Goal: Transaction & Acquisition: Purchase product/service

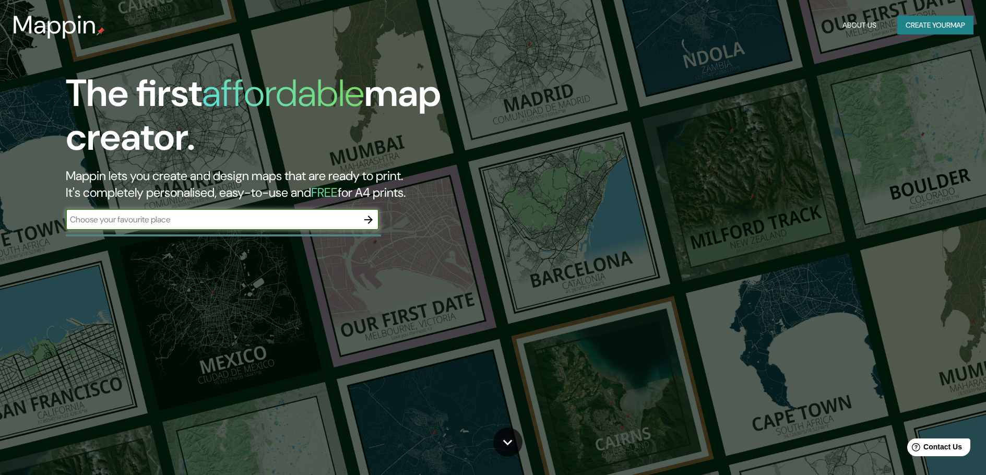
click at [251, 211] on div "​" at bounding box center [222, 219] width 313 height 21
type input "ancon"
click at [371, 221] on icon "button" at bounding box center [368, 220] width 8 height 8
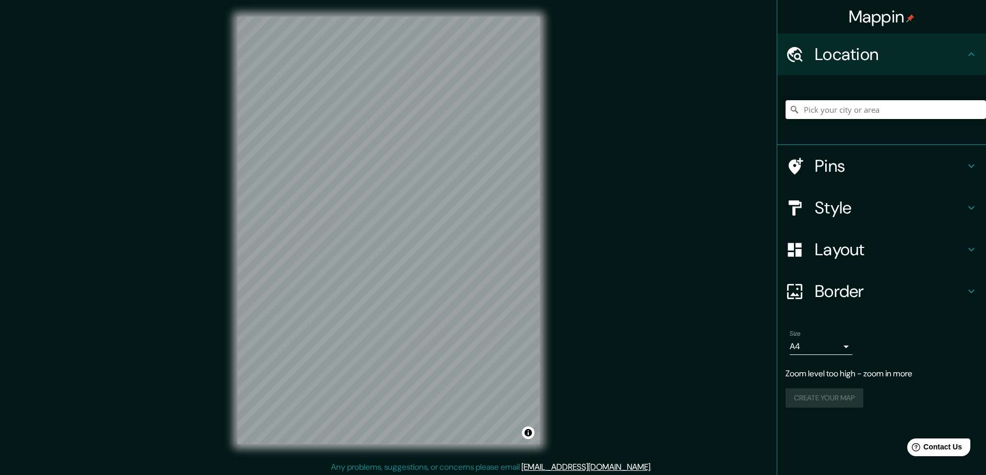
click at [857, 168] on h4 "Pins" at bounding box center [890, 166] width 150 height 21
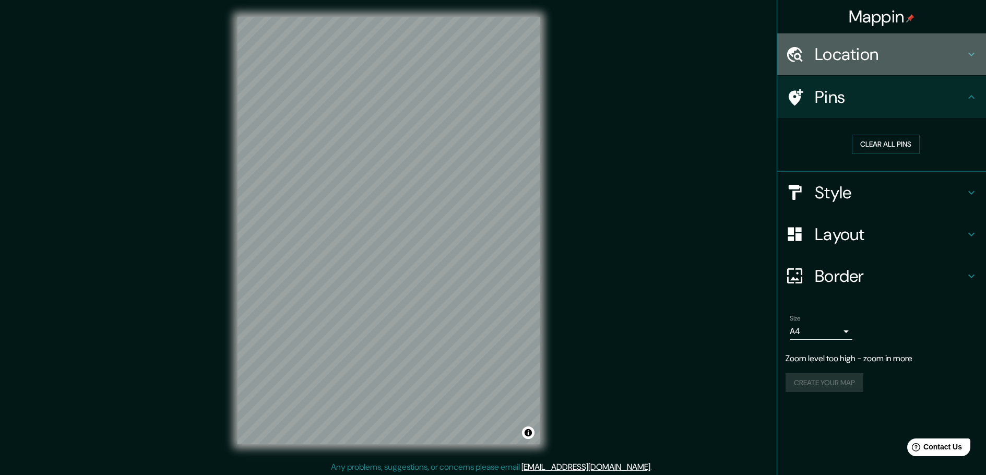
click at [969, 69] on div "Location" at bounding box center [882, 54] width 209 height 42
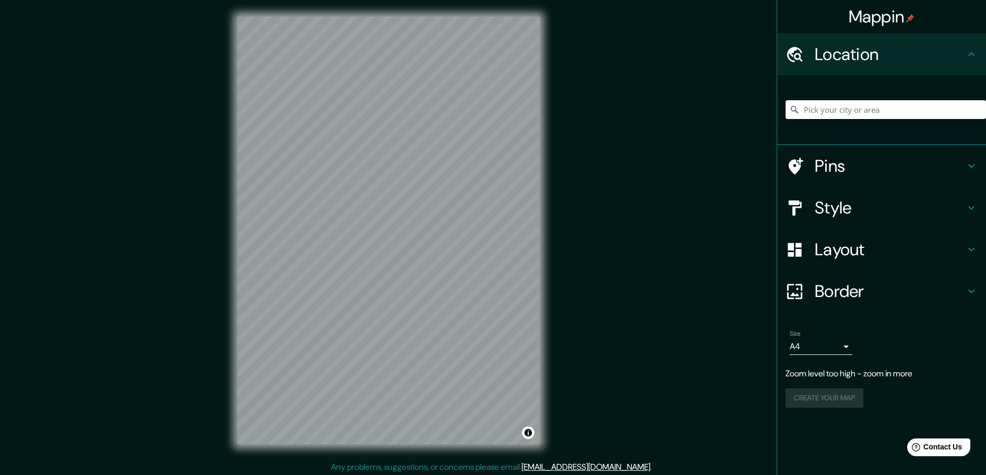
click at [894, 112] on input "Pick your city or area" at bounding box center [886, 109] width 201 height 19
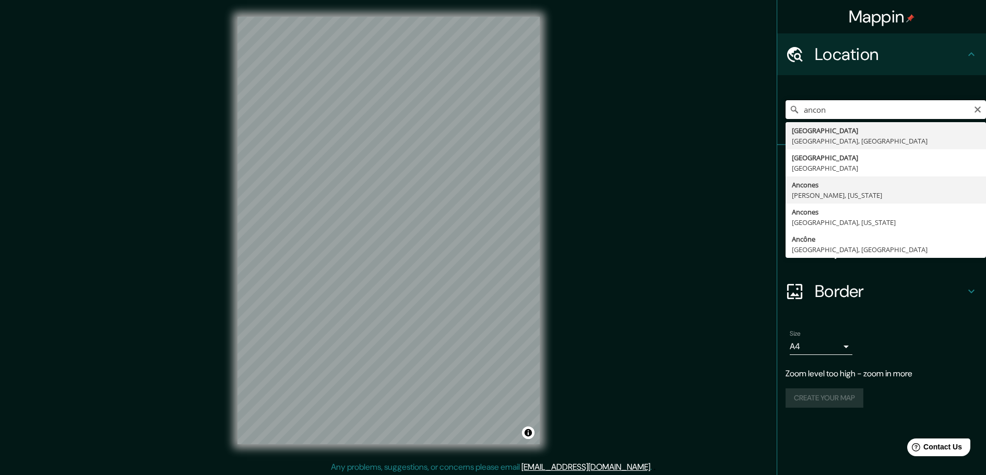
scroll to position [3, 0]
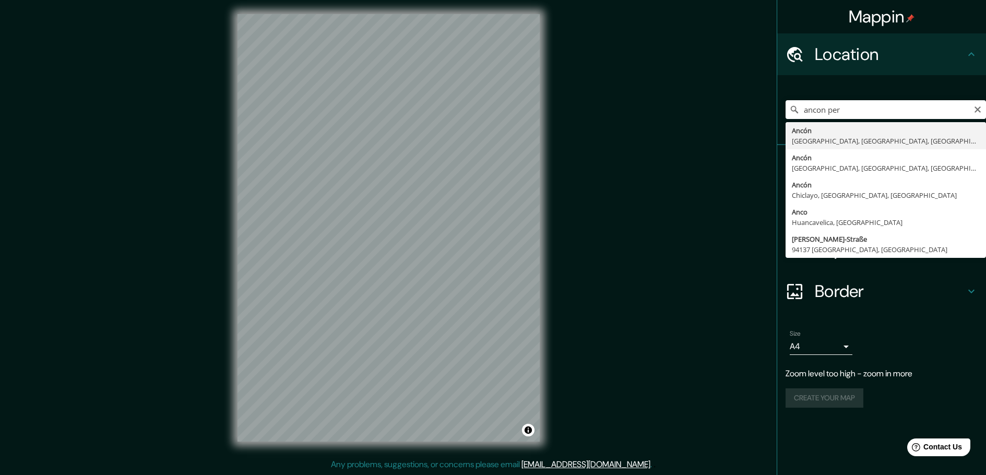
type input "Ancón, [GEOGRAPHIC_DATA], [GEOGRAPHIC_DATA], [GEOGRAPHIC_DATA]"
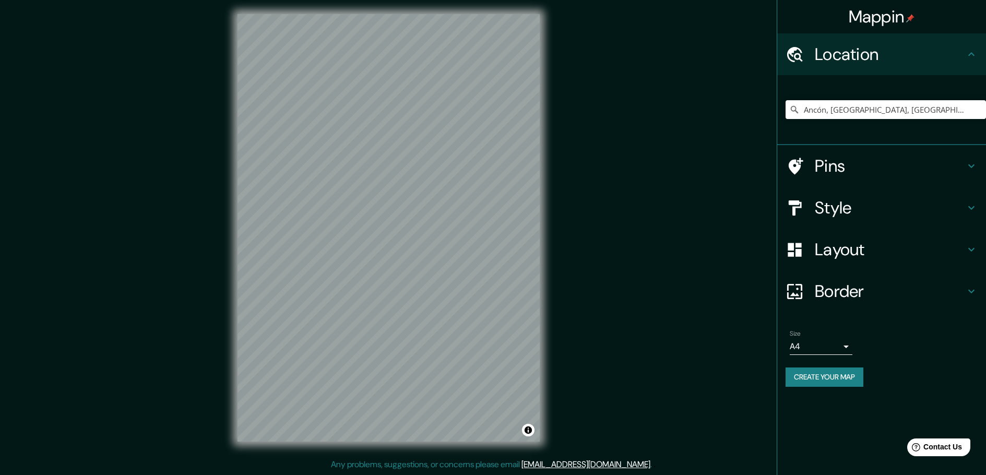
click at [829, 348] on body "Mappin Location [GEOGRAPHIC_DATA], [GEOGRAPHIC_DATA], [GEOGRAPHIC_DATA], [GEOGR…" at bounding box center [493, 234] width 986 height 475
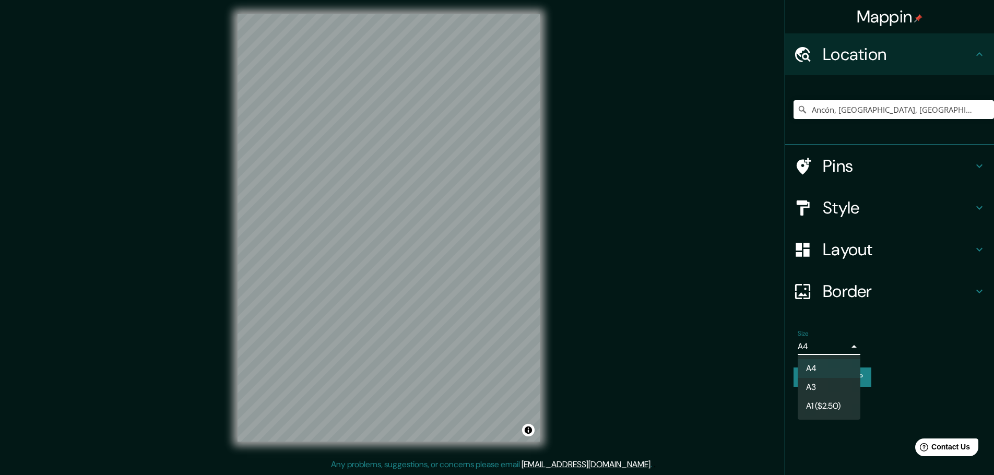
click at [829, 348] on div at bounding box center [497, 237] width 994 height 475
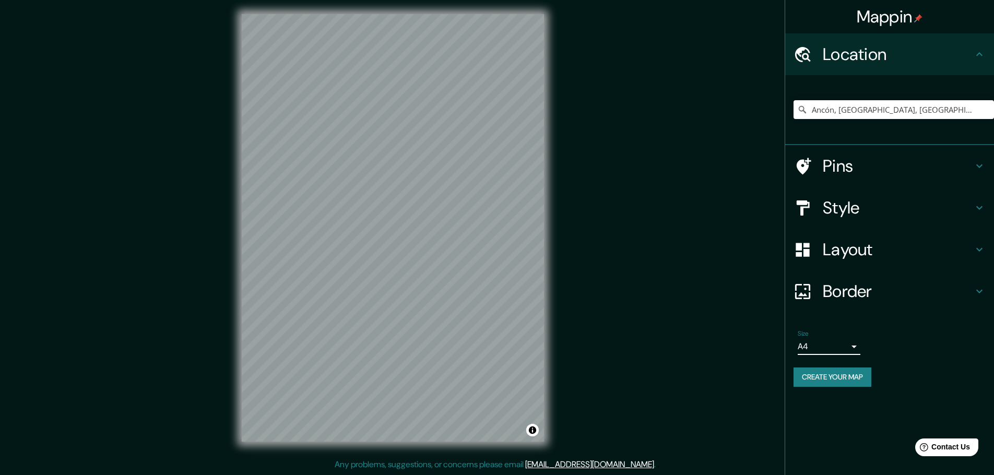
click at [829, 348] on body "Mappin Location [GEOGRAPHIC_DATA], [GEOGRAPHIC_DATA], [GEOGRAPHIC_DATA], [GEOGR…" at bounding box center [497, 234] width 994 height 475
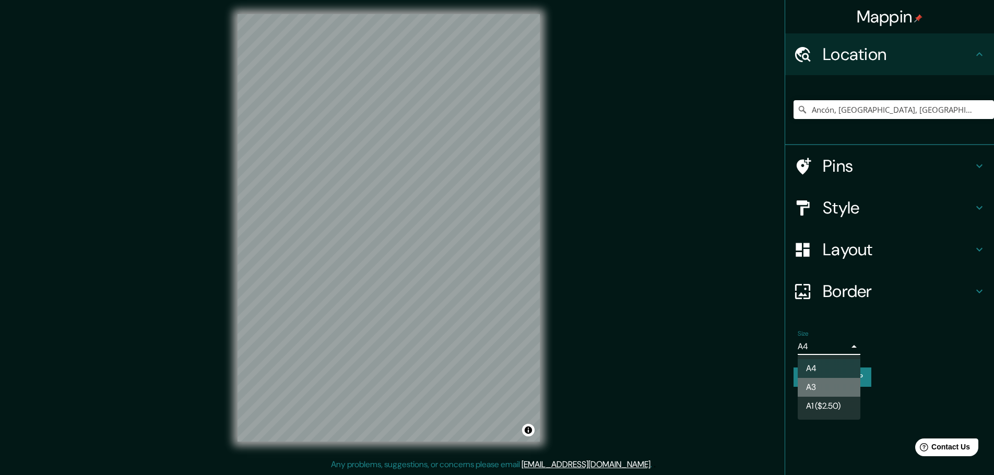
click at [830, 385] on li "A3" at bounding box center [829, 387] width 63 height 19
type input "a4"
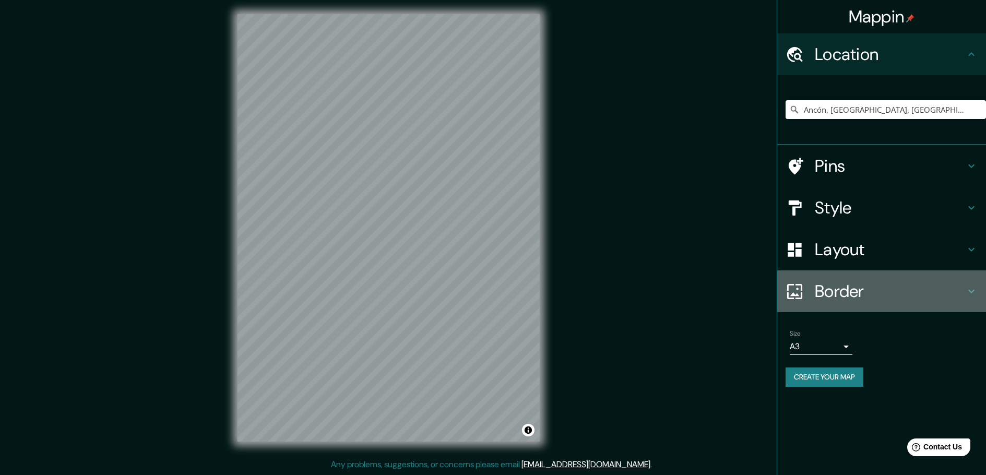
click at [922, 285] on h4 "Border" at bounding box center [890, 291] width 150 height 21
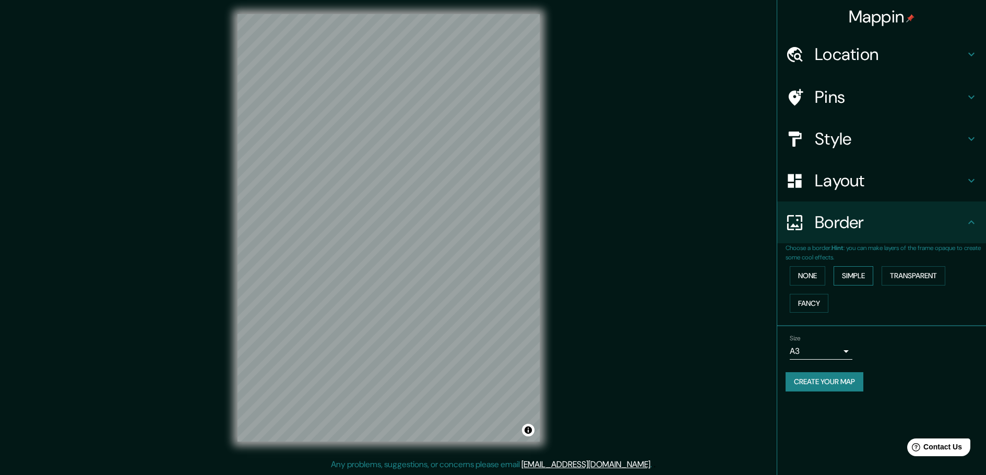
click at [857, 272] on button "Simple" at bounding box center [854, 275] width 40 height 19
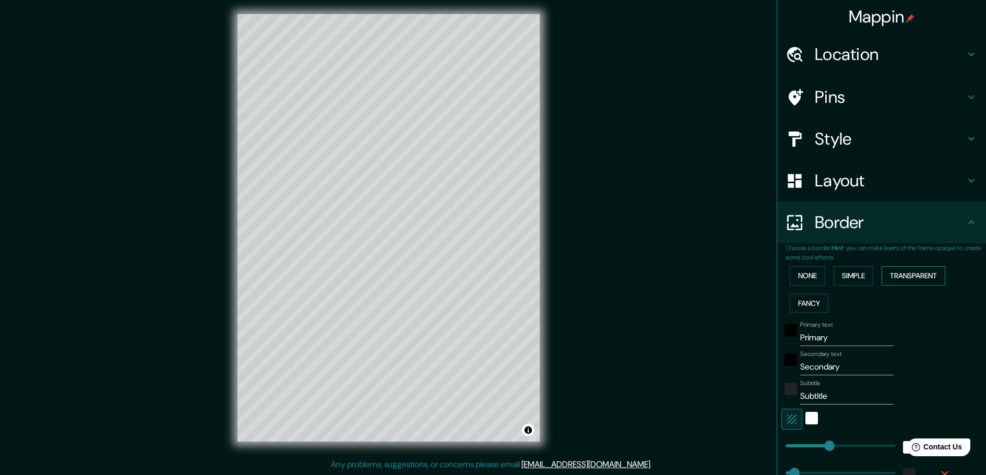
click at [908, 274] on button "Transparent" at bounding box center [914, 275] width 64 height 19
click at [801, 296] on button "Fancy" at bounding box center [809, 303] width 39 height 19
click at [804, 275] on button "None" at bounding box center [808, 275] width 36 height 19
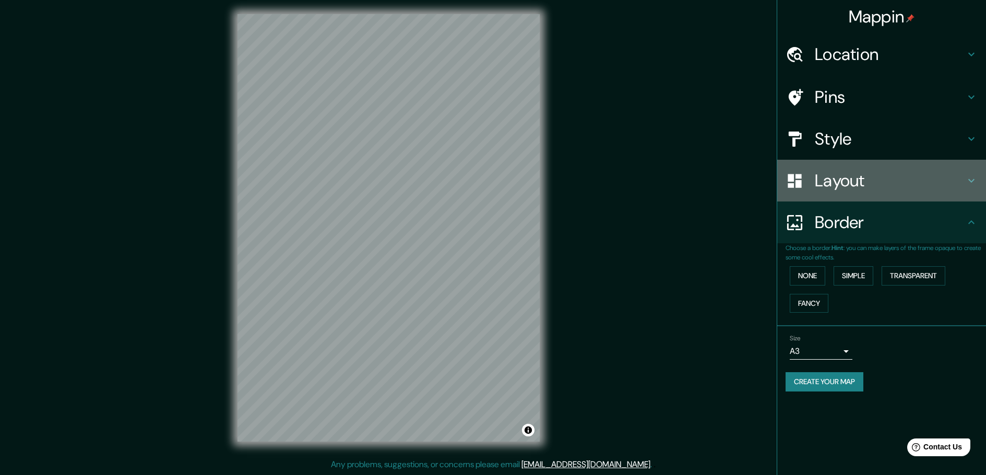
click at [853, 182] on h4 "Layout" at bounding box center [890, 180] width 150 height 21
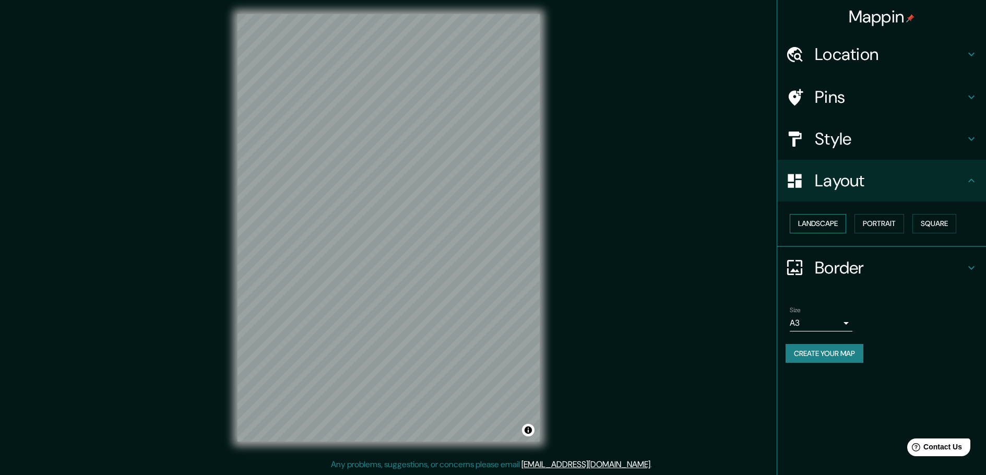
click at [835, 222] on button "Landscape" at bounding box center [818, 223] width 56 height 19
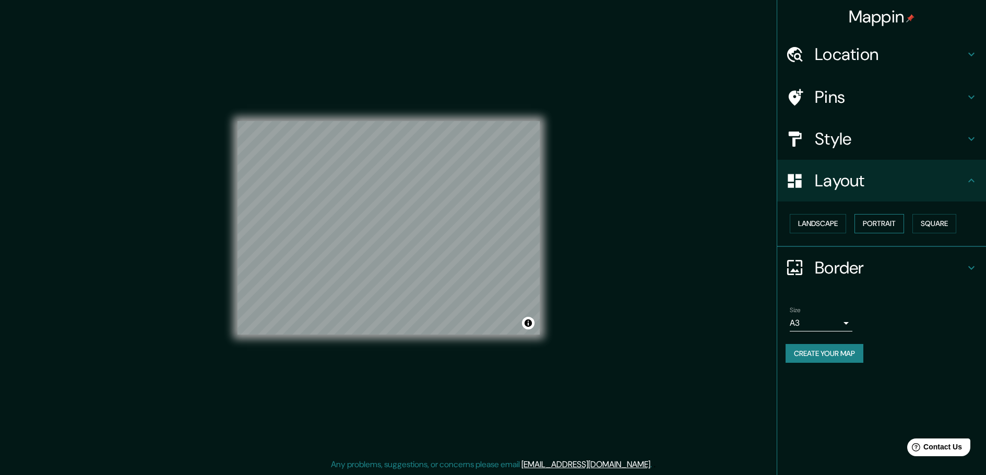
click at [885, 220] on button "Portrait" at bounding box center [880, 223] width 50 height 19
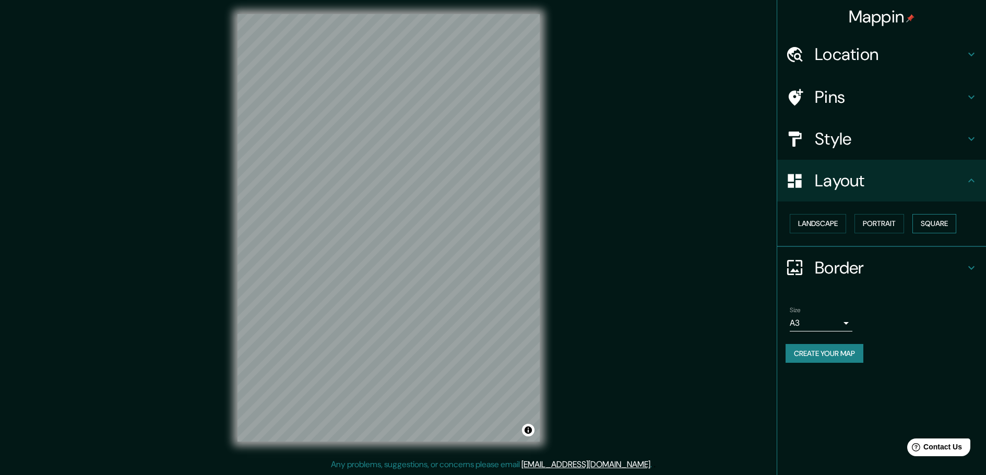
click at [935, 221] on button "Square" at bounding box center [935, 223] width 44 height 19
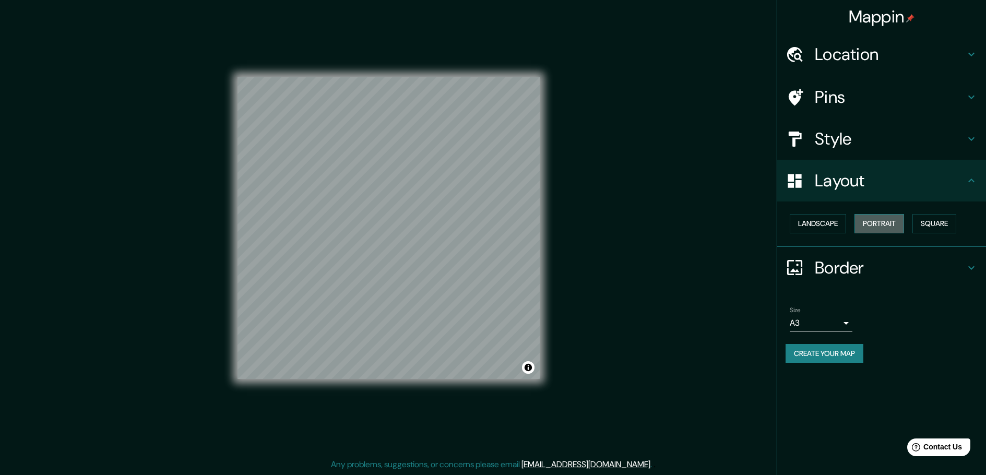
click at [903, 223] on button "Portrait" at bounding box center [880, 223] width 50 height 19
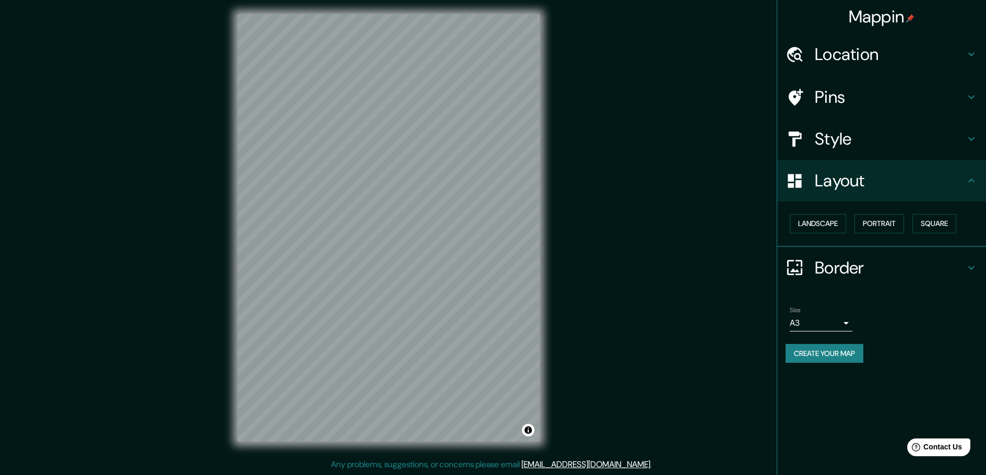
click at [852, 136] on h4 "Style" at bounding box center [890, 138] width 150 height 21
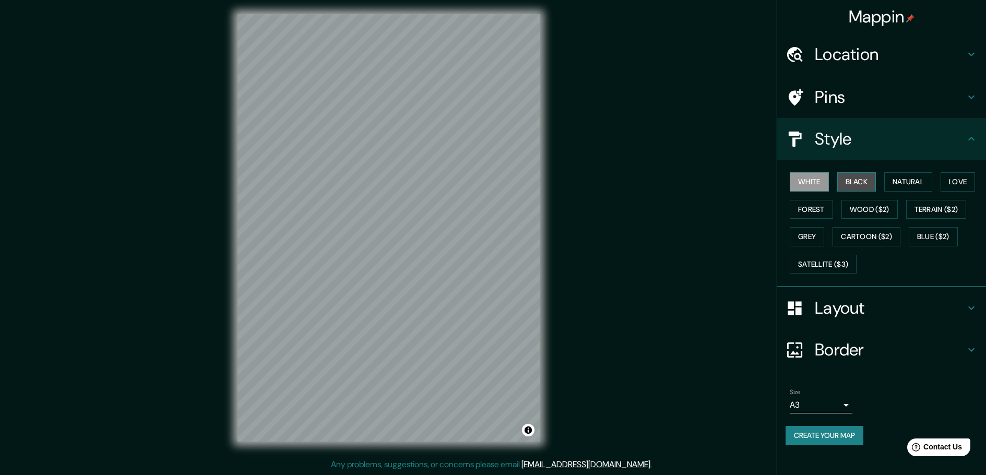
click at [854, 184] on button "Black" at bounding box center [857, 181] width 39 height 19
click at [908, 180] on button "Natural" at bounding box center [909, 181] width 48 height 19
click at [960, 176] on button "Love" at bounding box center [958, 181] width 34 height 19
click at [813, 216] on button "Forest" at bounding box center [811, 209] width 43 height 19
click at [875, 206] on button "Wood ($2)" at bounding box center [870, 209] width 56 height 19
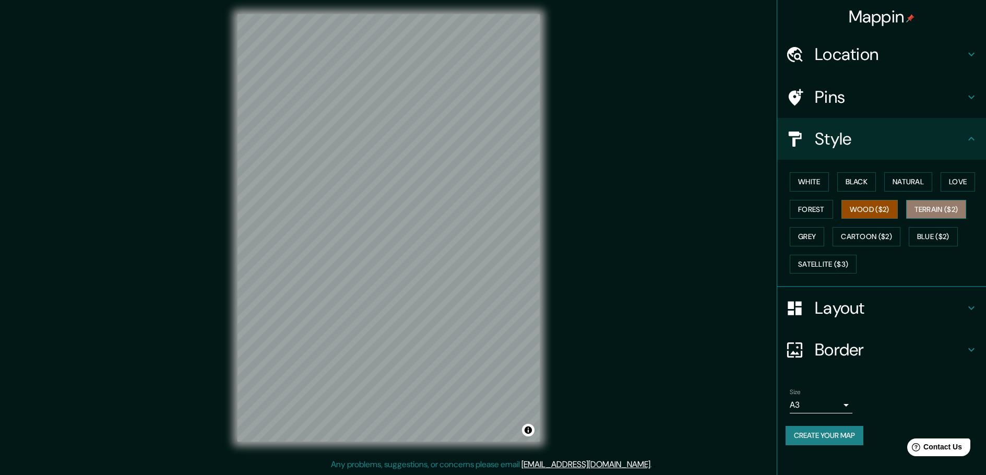
click at [929, 203] on button "Terrain ($2)" at bounding box center [937, 209] width 61 height 19
click at [809, 235] on button "Grey" at bounding box center [807, 236] width 34 height 19
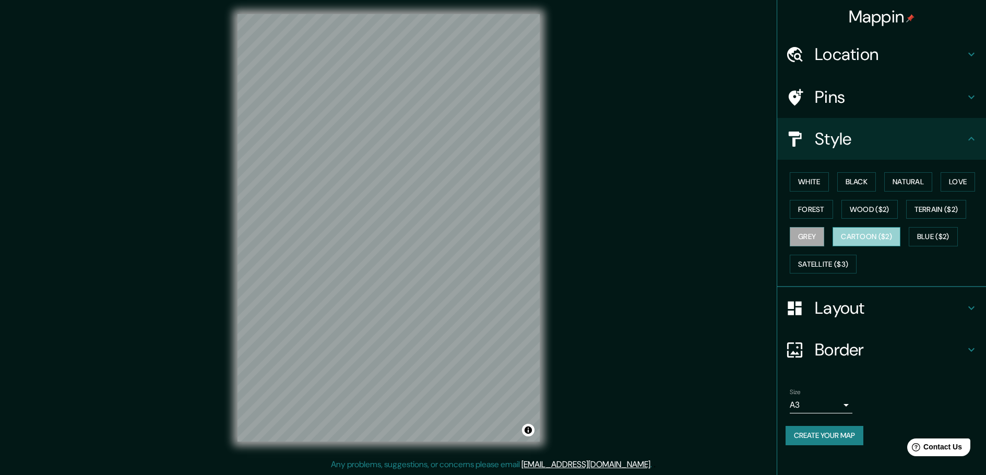
click at [890, 241] on button "Cartoon ($2)" at bounding box center [867, 236] width 68 height 19
click at [926, 233] on button "Blue ($2)" at bounding box center [933, 236] width 49 height 19
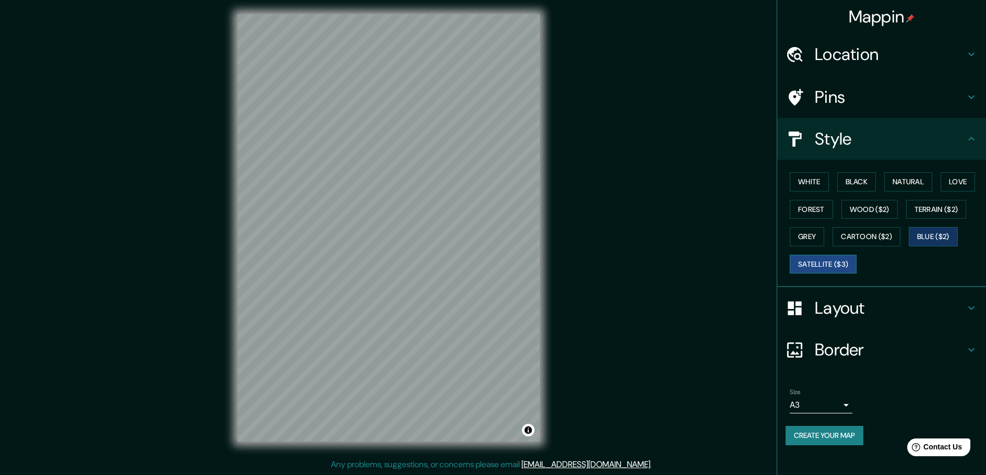
click at [843, 266] on button "Satellite ($3)" at bounding box center [823, 264] width 67 height 19
click at [811, 183] on button "White" at bounding box center [809, 181] width 39 height 19
click at [822, 432] on button "Create your map" at bounding box center [825, 435] width 78 height 19
click at [803, 429] on button "Create your map" at bounding box center [825, 435] width 78 height 19
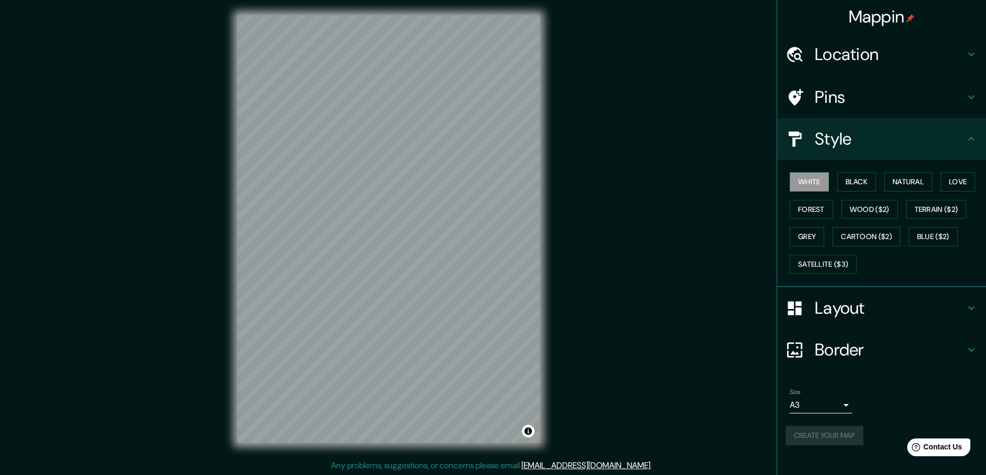
scroll to position [0, 0]
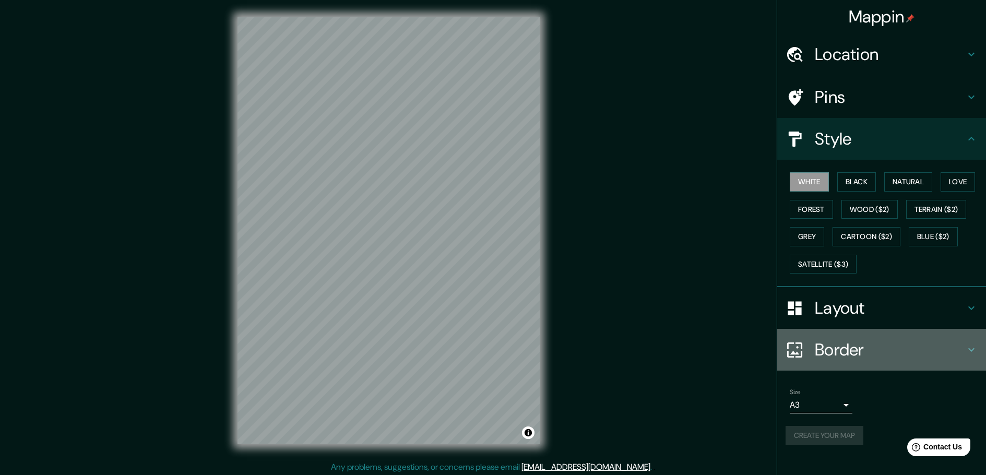
click at [907, 347] on h4 "Border" at bounding box center [890, 349] width 150 height 21
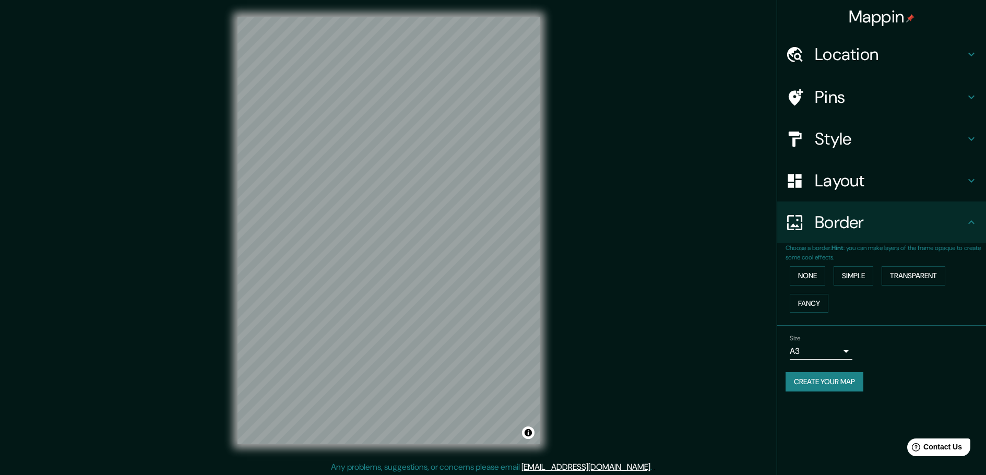
click at [890, 364] on div "Size A3 a4 Create your map" at bounding box center [882, 365] width 192 height 69
click at [807, 277] on button "None" at bounding box center [808, 275] width 36 height 19
click at [952, 445] on span "Contact Us" at bounding box center [943, 447] width 40 height 9
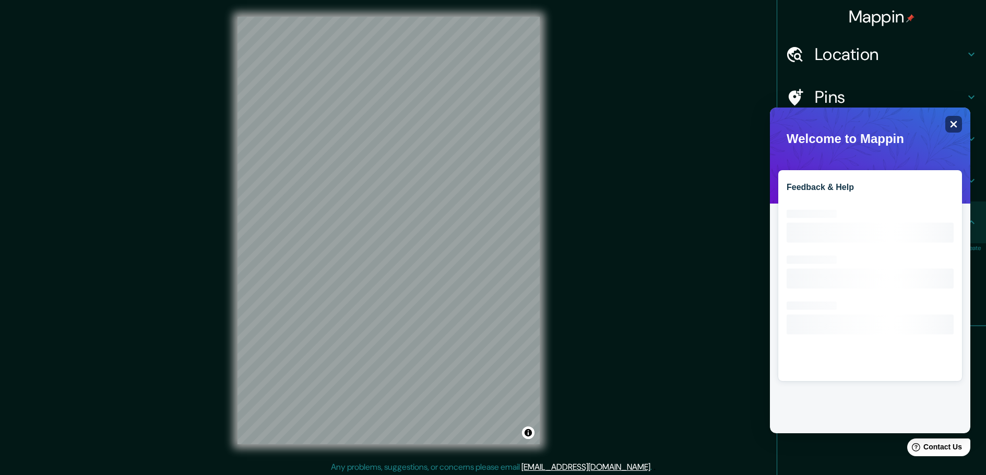
click at [960, 121] on div "Close" at bounding box center [954, 124] width 17 height 17
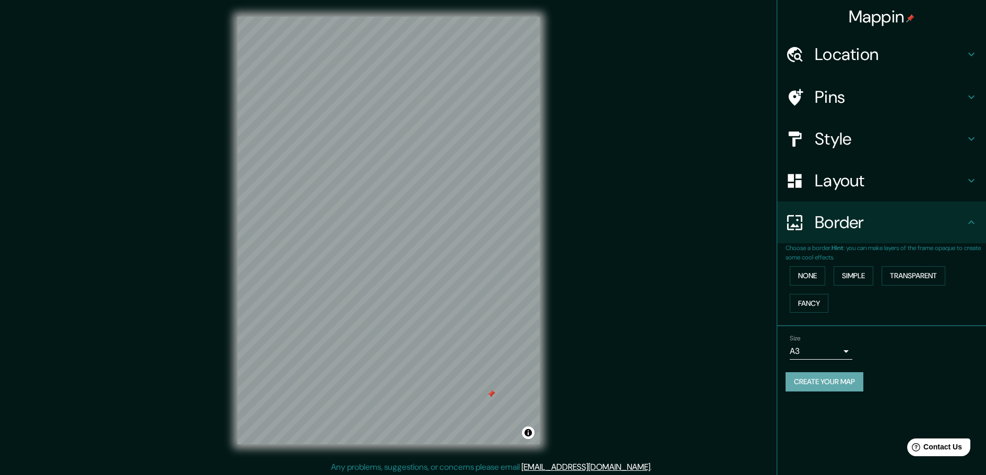
click at [826, 380] on button "Create your map" at bounding box center [825, 381] width 78 height 19
drag, startPoint x: 491, startPoint y: 398, endPoint x: 513, endPoint y: 407, distance: 23.9
click at [513, 407] on div at bounding box center [513, 403] width 8 height 8
click at [850, 93] on h4 "Pins" at bounding box center [890, 97] width 150 height 21
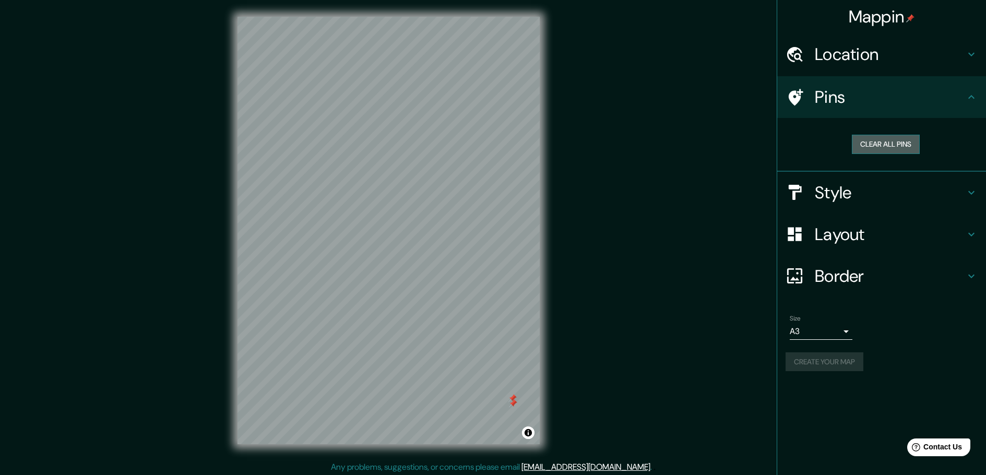
click at [881, 145] on button "Clear all pins" at bounding box center [886, 144] width 68 height 19
click at [797, 369] on button "Create your map" at bounding box center [825, 361] width 78 height 19
